Goal: Find contact information: Find contact information

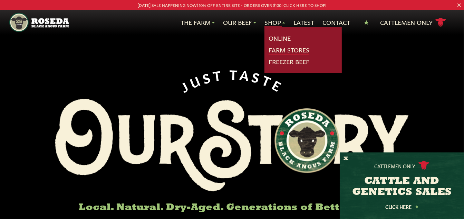
click at [281, 51] on link "Farm Stores" at bounding box center [289, 50] width 41 height 9
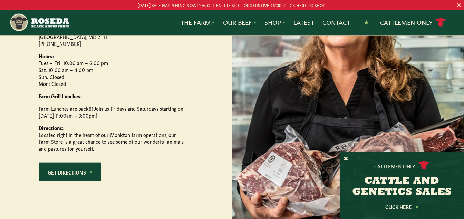
scroll to position [346, 0]
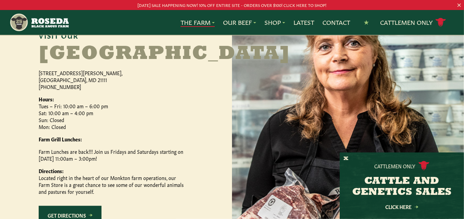
click at [201, 23] on link "The Farm" at bounding box center [198, 22] width 34 height 9
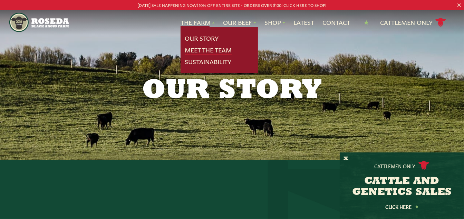
click at [195, 49] on link "Meet The Team" at bounding box center [208, 50] width 47 height 9
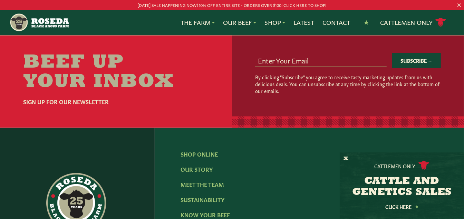
scroll to position [950, 0]
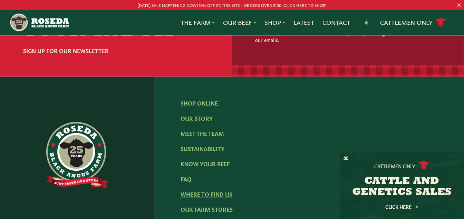
click at [222, 190] on link "Where To Find Us" at bounding box center [207, 194] width 52 height 8
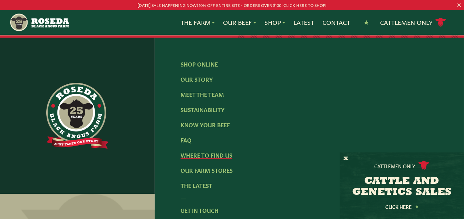
scroll to position [1425, 0]
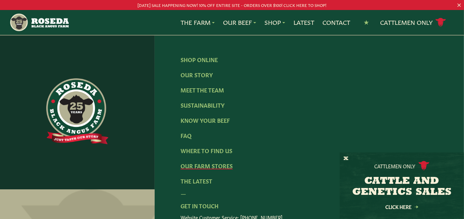
click at [224, 167] on link "Our Farm Stores" at bounding box center [207, 166] width 52 height 8
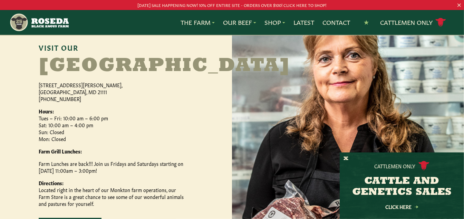
scroll to position [346, 0]
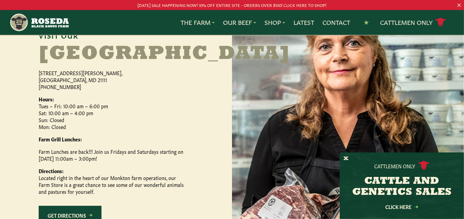
click at [59, 90] on p "[STREET_ADDRESS][PERSON_NAME] [PHONE_NUMBER]" at bounding box center [111, 79] width 145 height 21
drag, startPoint x: 39, startPoint y: 93, endPoint x: 82, endPoint y: 99, distance: 43.5
click at [82, 90] on p "[STREET_ADDRESS][PERSON_NAME] [PHONE_NUMBER]" at bounding box center [111, 79] width 145 height 21
drag, startPoint x: 82, startPoint y: 99, endPoint x: 73, endPoint y: 97, distance: 9.2
